Goal: Task Accomplishment & Management: Manage account settings

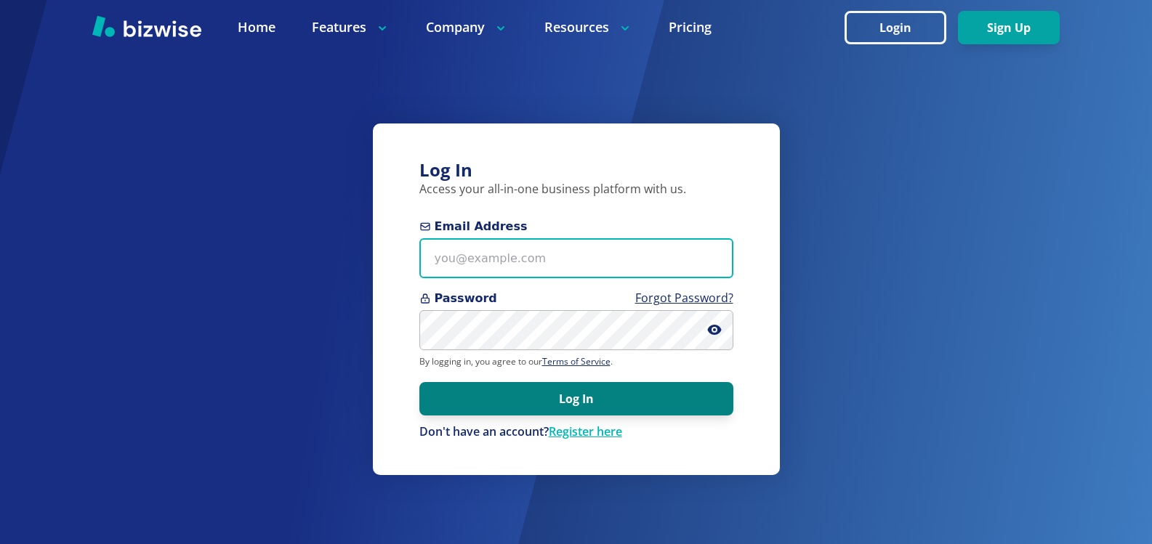
type input "[EMAIL_ADDRESS][DOMAIN_NAME]"
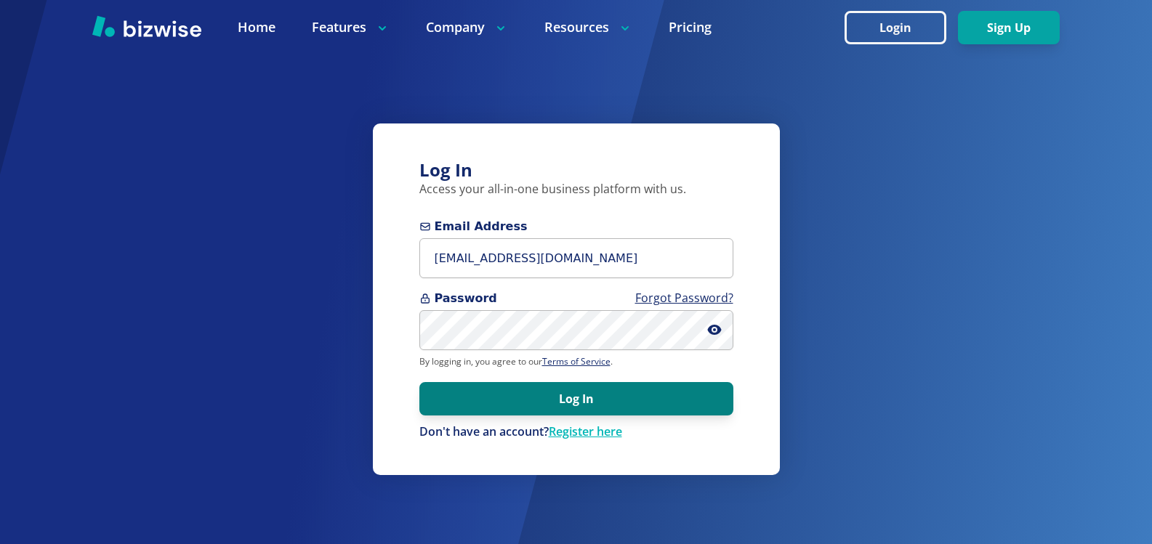
click at [578, 401] on button "Log In" at bounding box center [576, 398] width 314 height 33
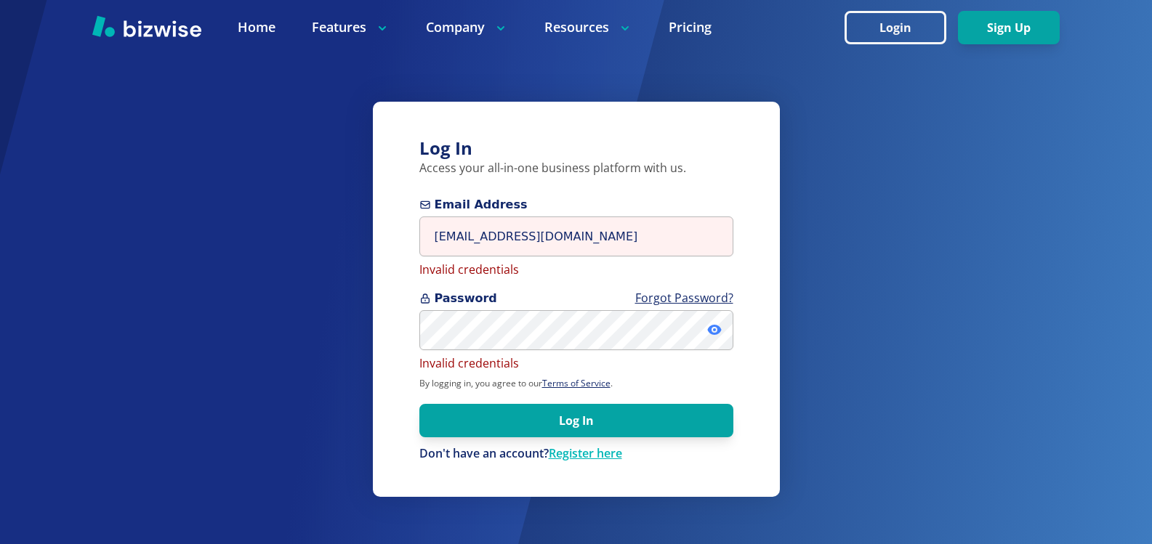
click at [713, 327] on icon at bounding box center [714, 330] width 14 height 10
click at [713, 327] on icon at bounding box center [715, 330] width 13 height 12
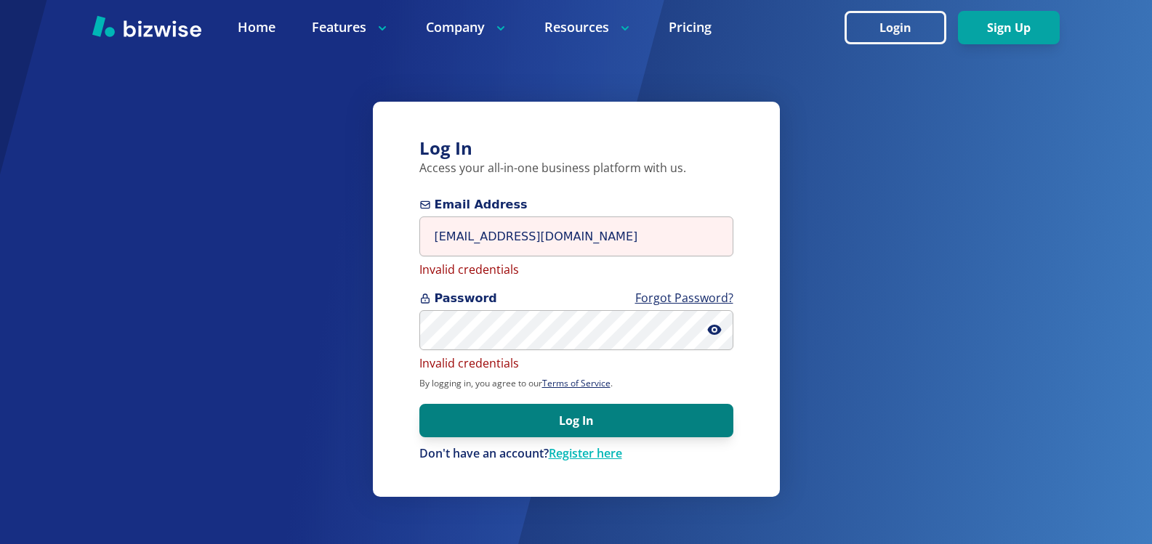
click at [587, 423] on button "Log In" at bounding box center [576, 420] width 314 height 33
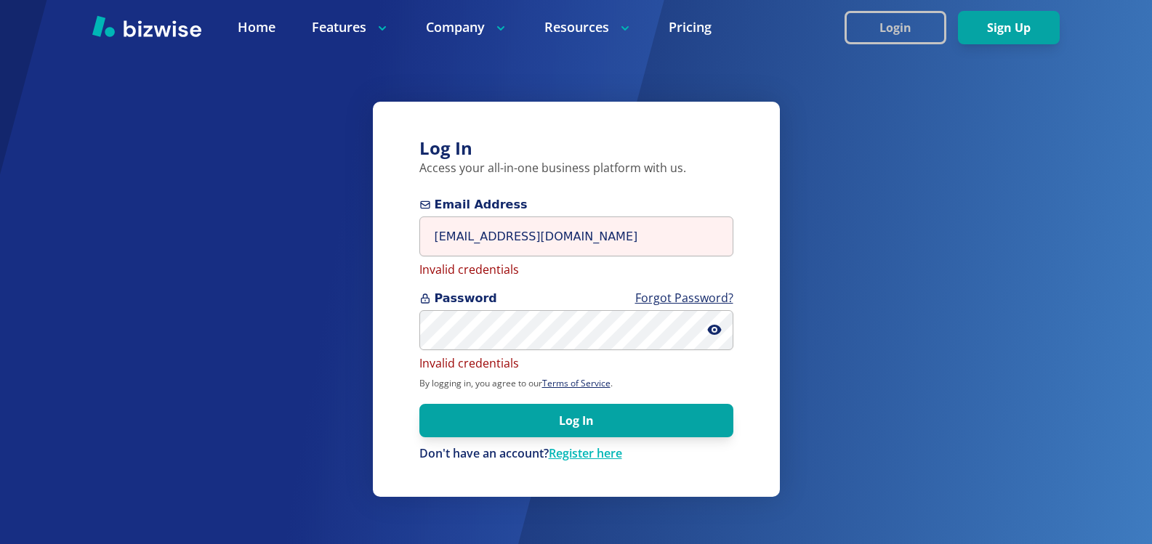
click at [885, 27] on button "Login" at bounding box center [896, 27] width 102 height 33
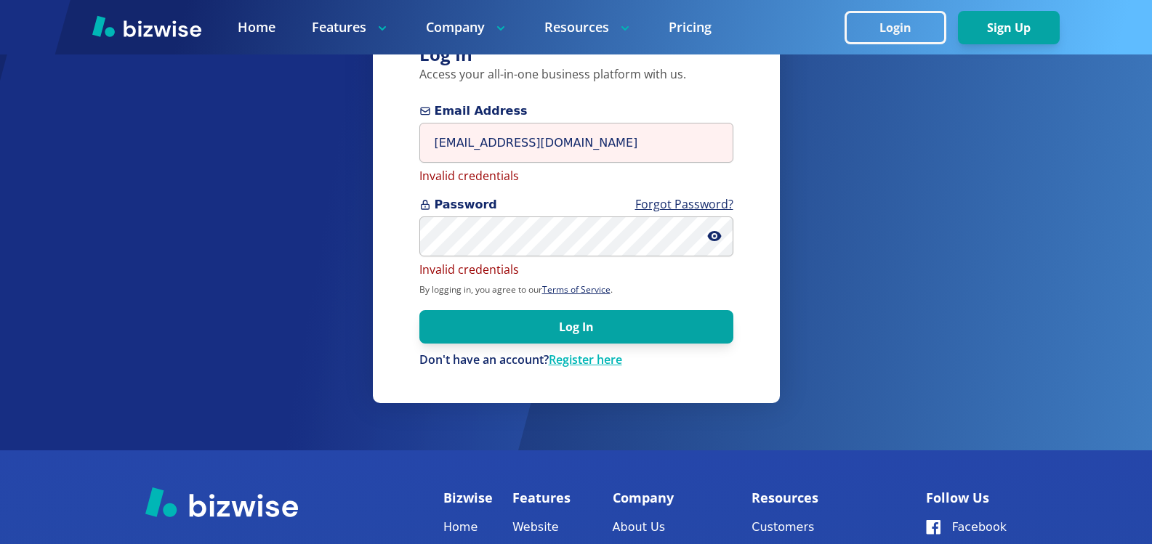
scroll to position [73, 0]
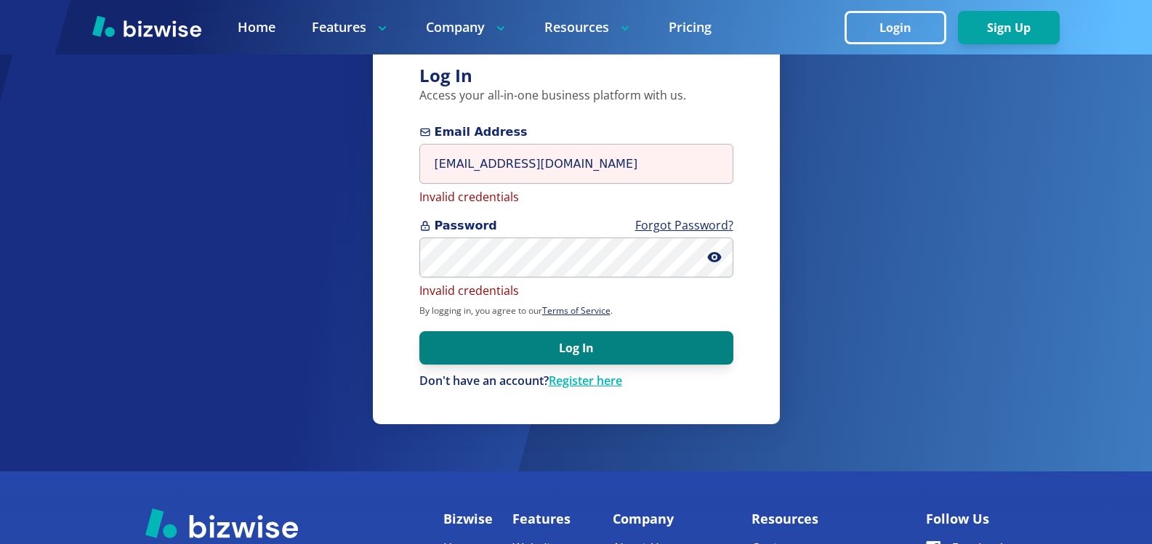
click at [560, 353] on button "Log In" at bounding box center [576, 347] width 314 height 33
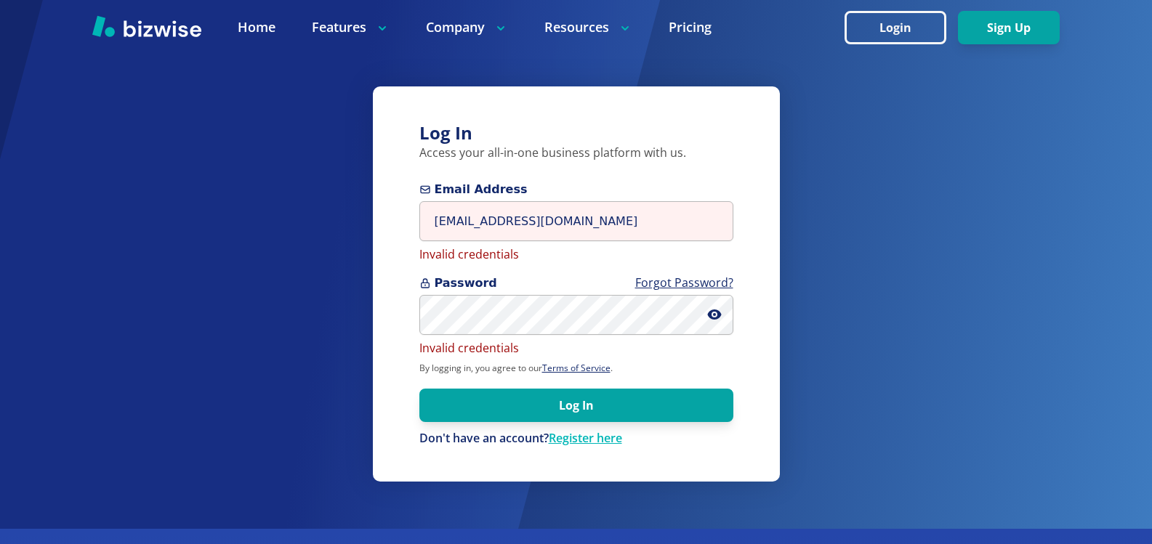
scroll to position [0, 0]
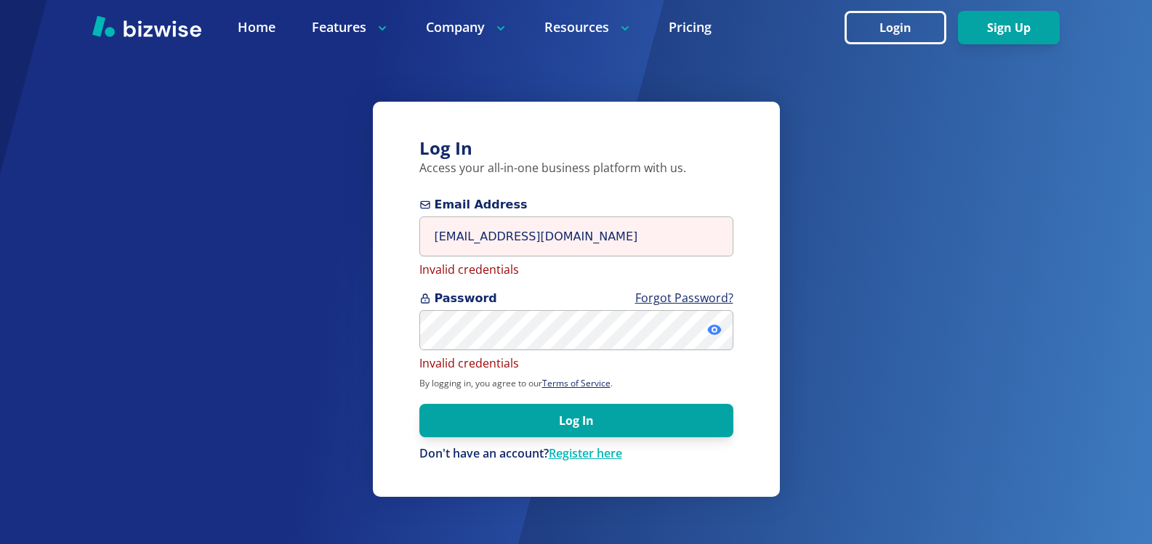
click at [711, 331] on icon at bounding box center [714, 330] width 14 height 10
click at [711, 331] on icon at bounding box center [711, 331] width 9 height 7
